Goal: Task Accomplishment & Management: Manage account settings

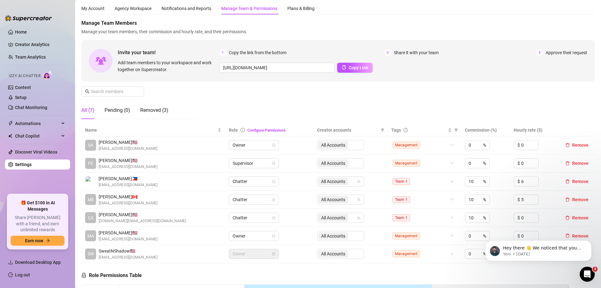
scroll to position [31, 0]
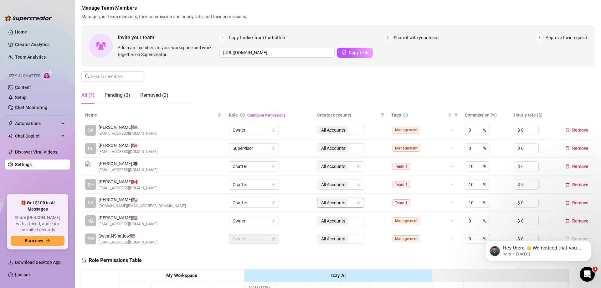
click at [334, 206] on div "All Accounts" at bounding box center [334, 202] width 31 height 9
click at [325, 217] on input "Select all" at bounding box center [324, 215] width 5 height 5
checkbox input "false"
click at [318, 86] on div "Manage Team Members Manage your team members, their commission and hourly rate,…" at bounding box center [338, 56] width 514 height 105
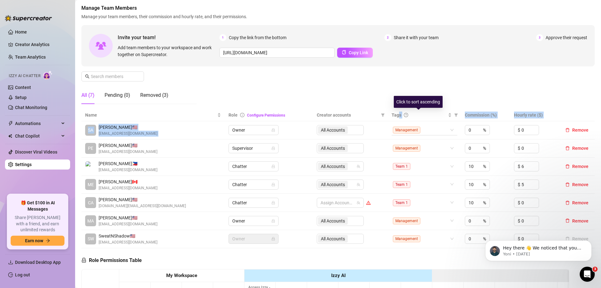
drag, startPoint x: 395, startPoint y: 116, endPoint x: 393, endPoint y: 128, distance: 12.8
click at [393, 128] on table "Name Role Configure Permissions Creator accounts Tags Commission (%) Hourly rat…" at bounding box center [338, 178] width 514 height 139
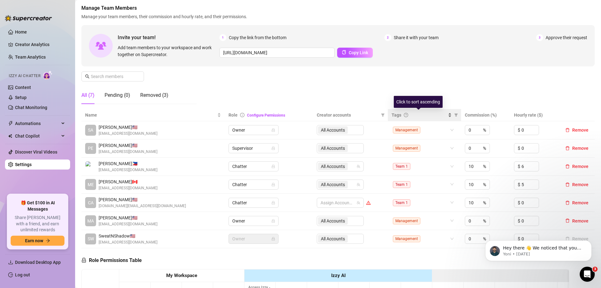
click at [393, 112] on span "Tags" at bounding box center [397, 115] width 10 height 7
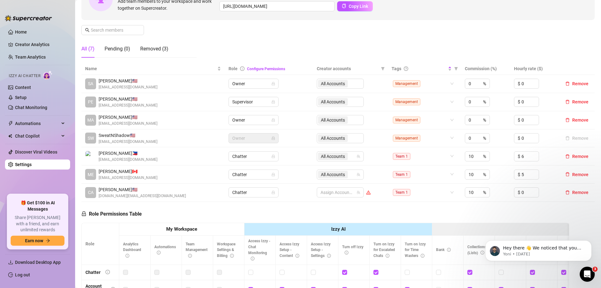
scroll to position [94, 0]
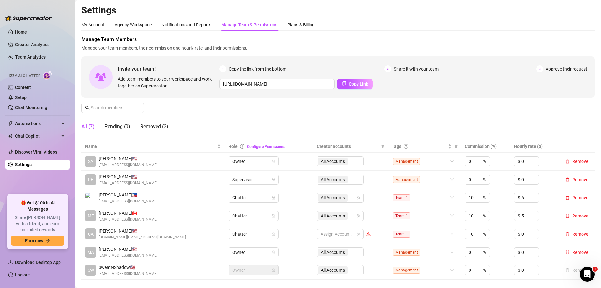
scroll to position [31, 0]
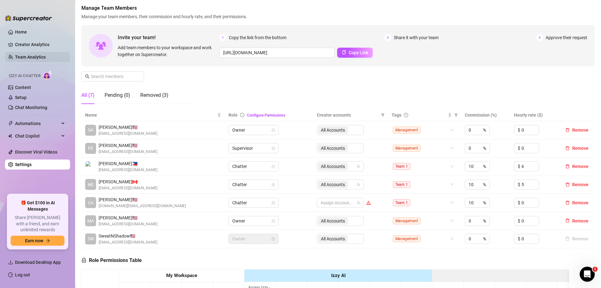
click at [33, 60] on link "Team Analytics" at bounding box center [30, 57] width 31 height 5
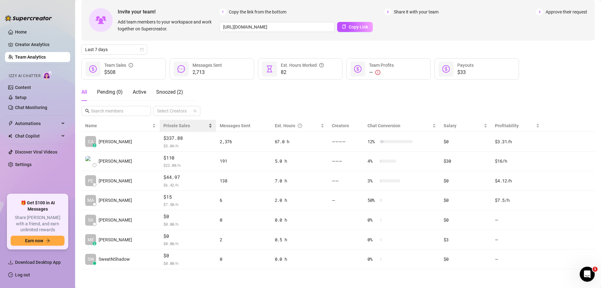
scroll to position [30, 0]
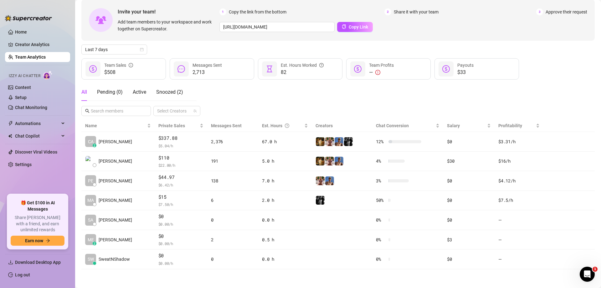
click at [155, 92] on div "All Pending ( 0 ) Active Snoozed ( 2 )" at bounding box center [132, 92] width 102 height 18
click at [164, 95] on div "Snoozed ( 2 )" at bounding box center [169, 92] width 27 height 8
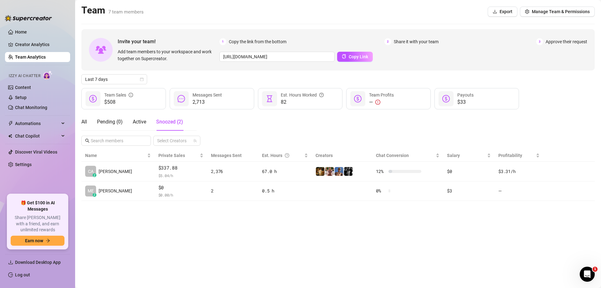
scroll to position [0, 0]
click at [131, 121] on div "All Pending ( 0 ) Active Snoozed ( 2 )" at bounding box center [132, 122] width 102 height 18
click at [142, 122] on span "Active" at bounding box center [139, 122] width 13 height 6
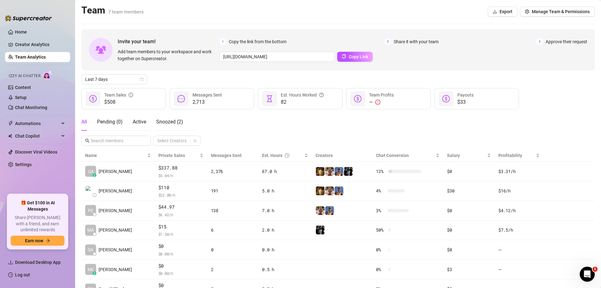
scroll to position [30, 0]
